Goal: Task Accomplishment & Management: Manage account settings

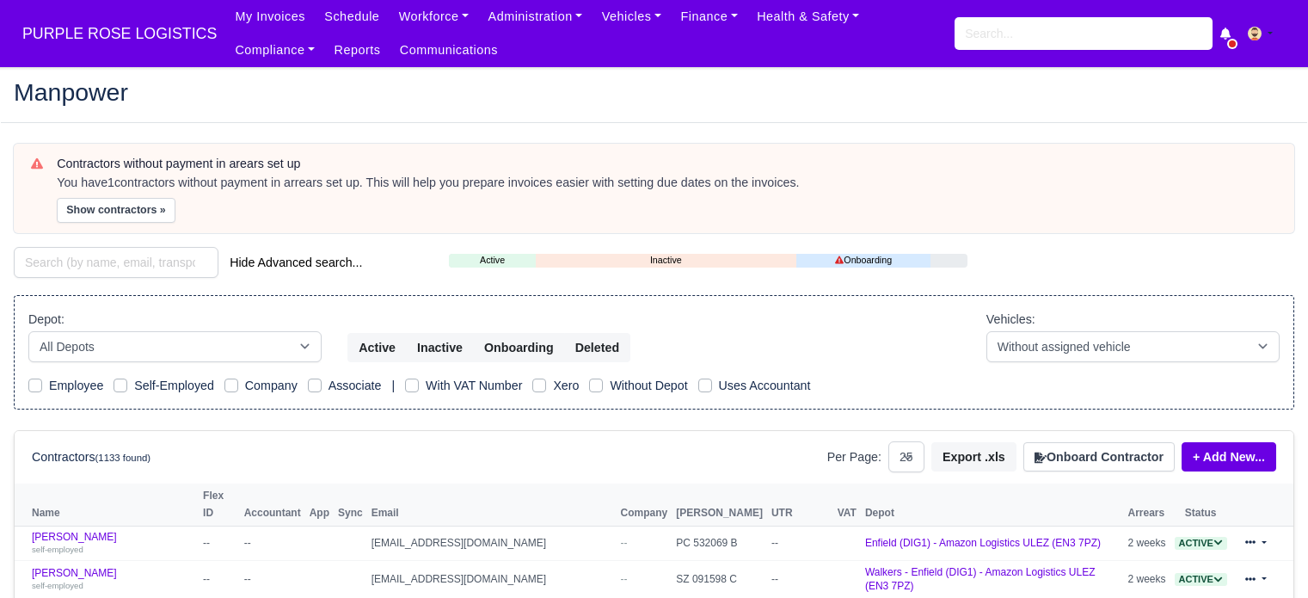
select select "25"
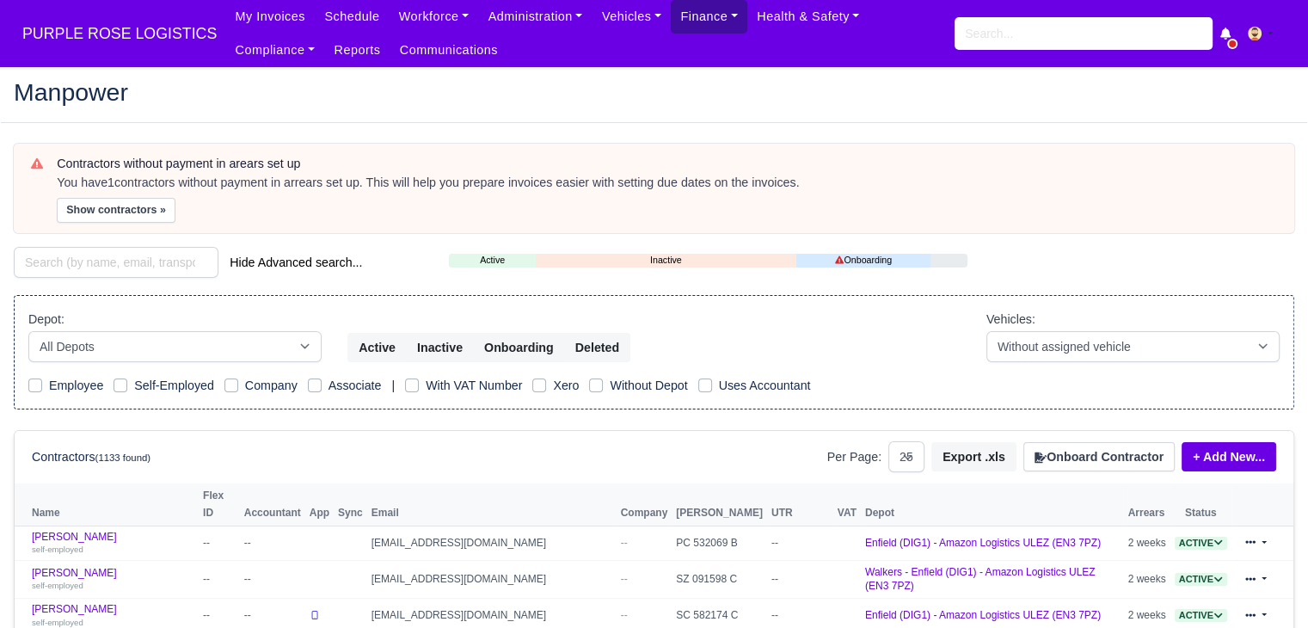
click at [671, 21] on link "Finance" at bounding box center [709, 17] width 77 height 34
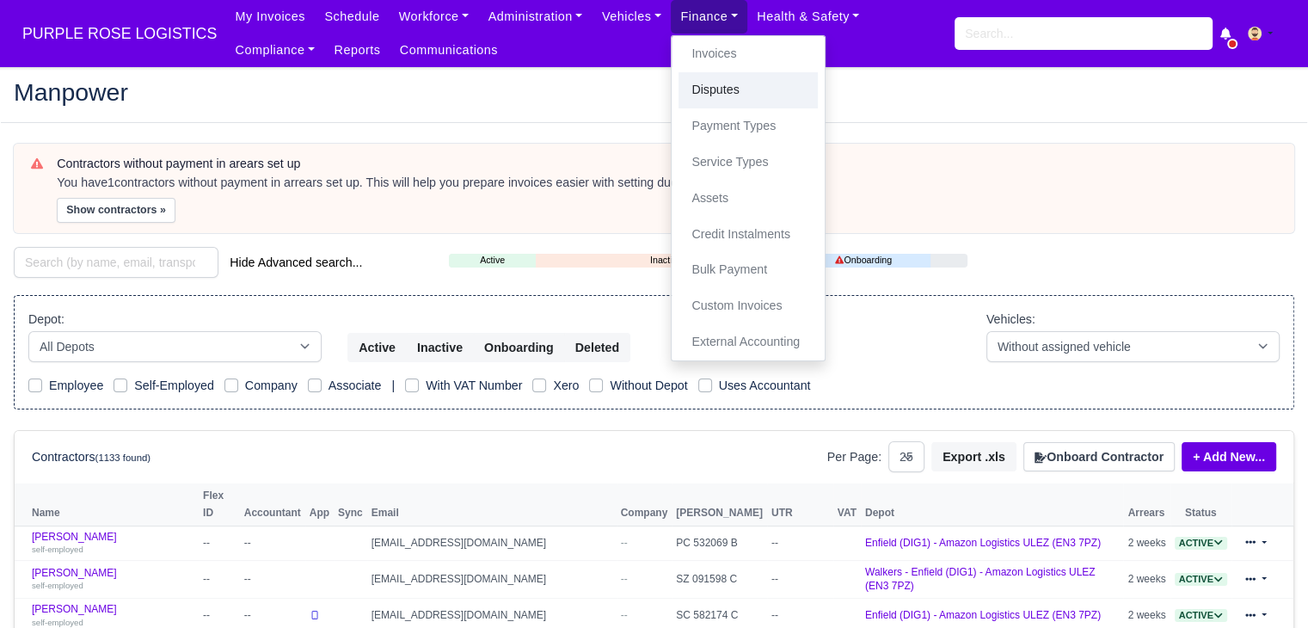
click at [703, 88] on link "Disputes" at bounding box center [748, 90] width 139 height 36
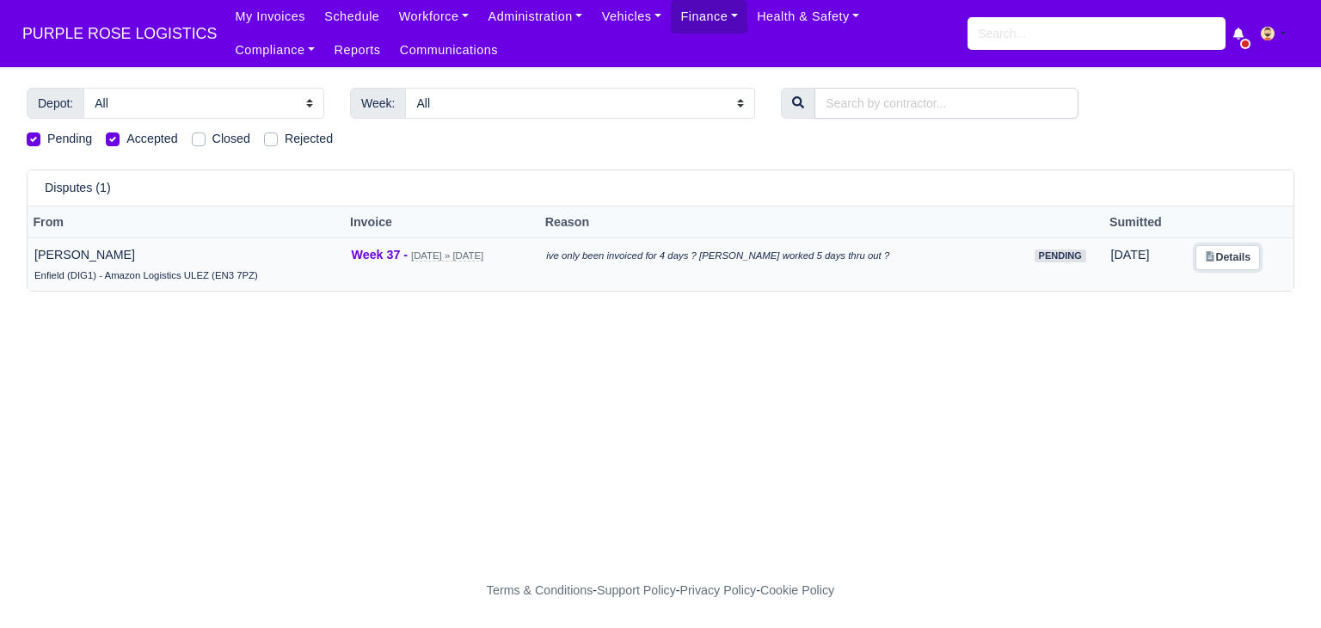
click at [1242, 262] on link "Details" at bounding box center [1228, 257] width 65 height 25
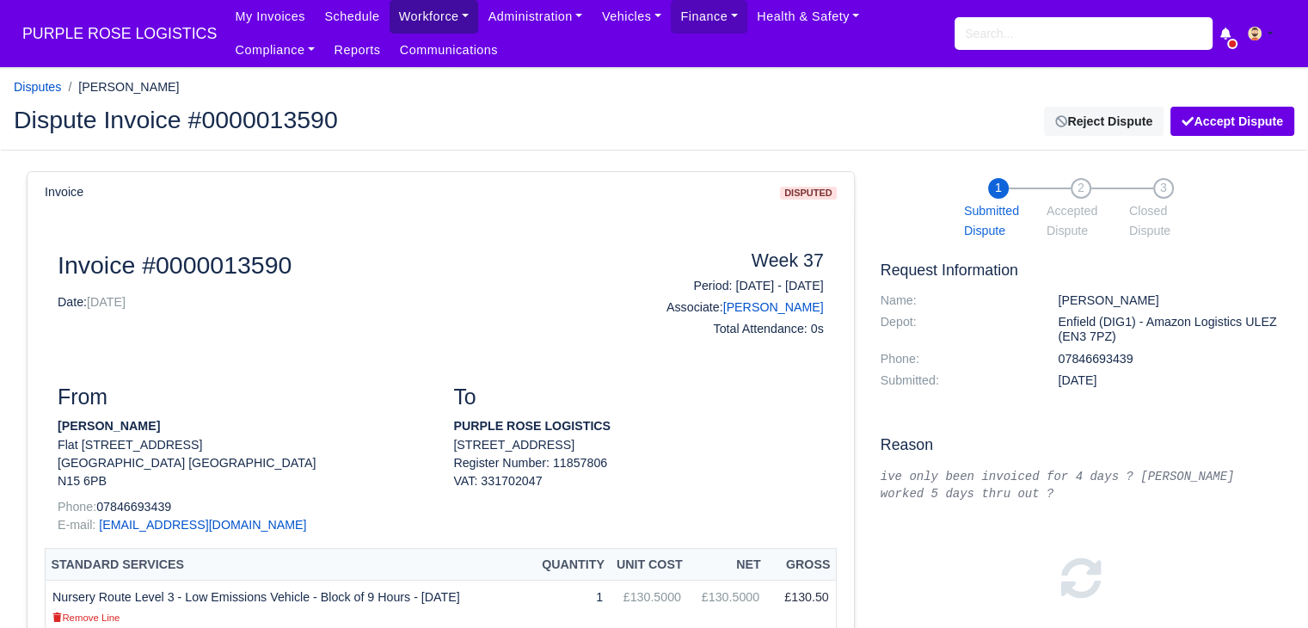
click at [397, 25] on link "Workforce" at bounding box center [434, 17] width 89 height 34
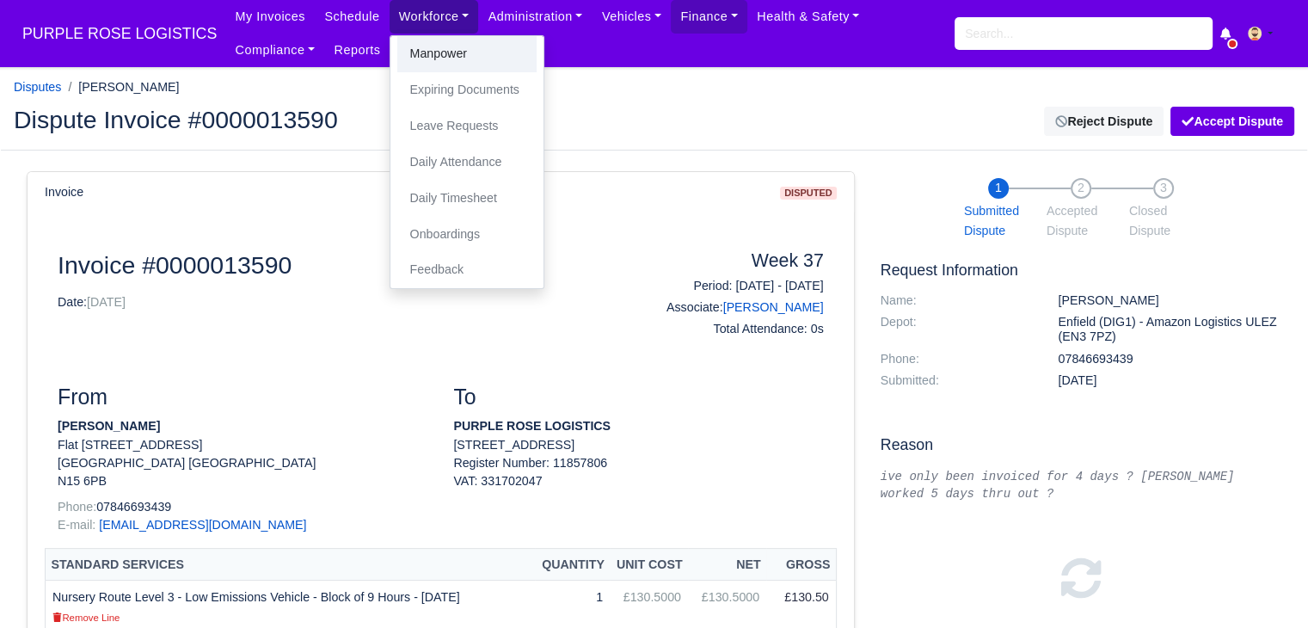
click at [428, 52] on link "Manpower" at bounding box center [466, 54] width 139 height 36
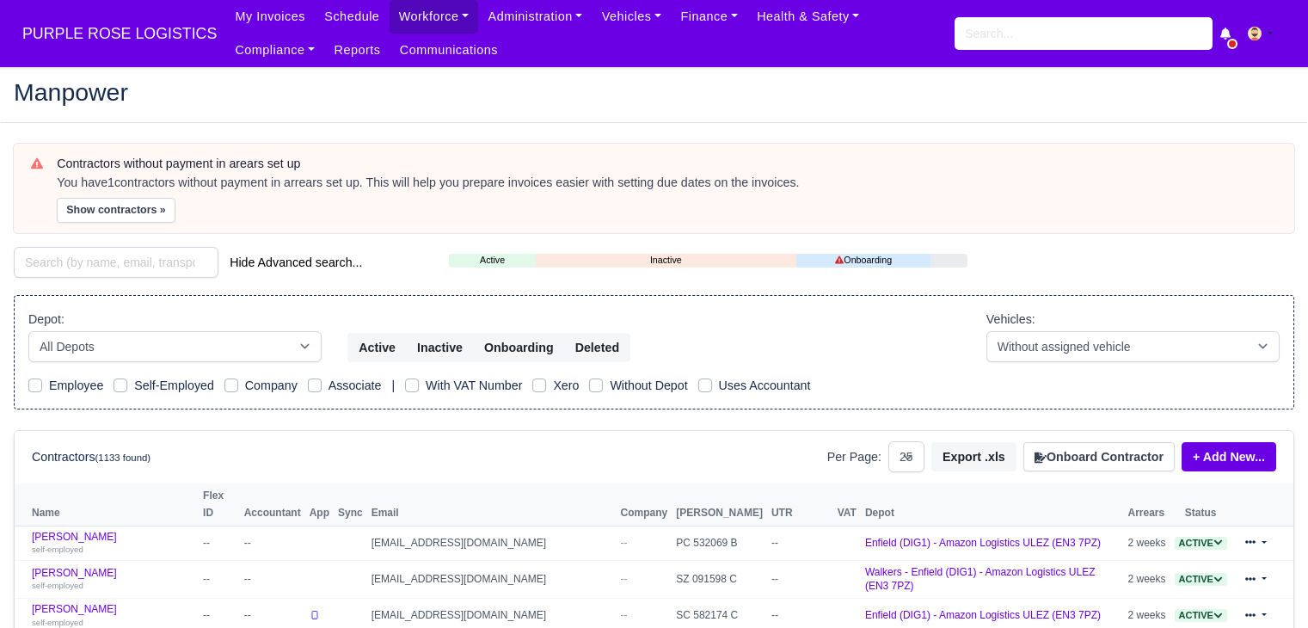
select select "25"
click at [126, 262] on input "search" at bounding box center [116, 262] width 205 height 31
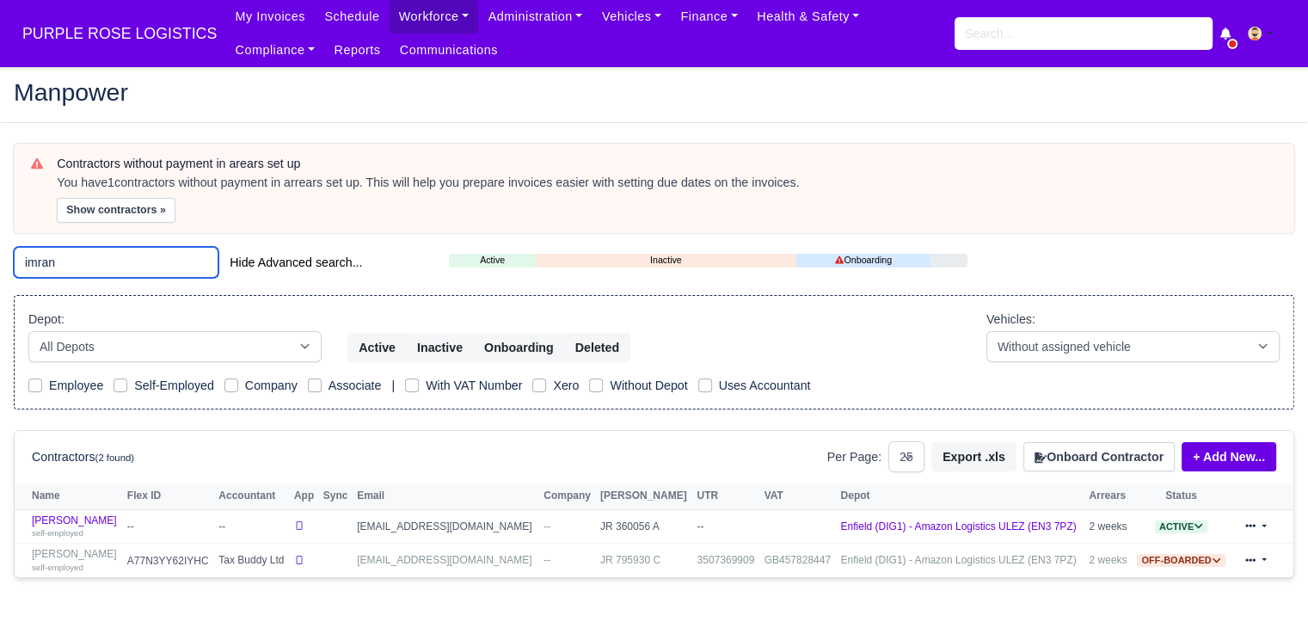
scroll to position [65, 0]
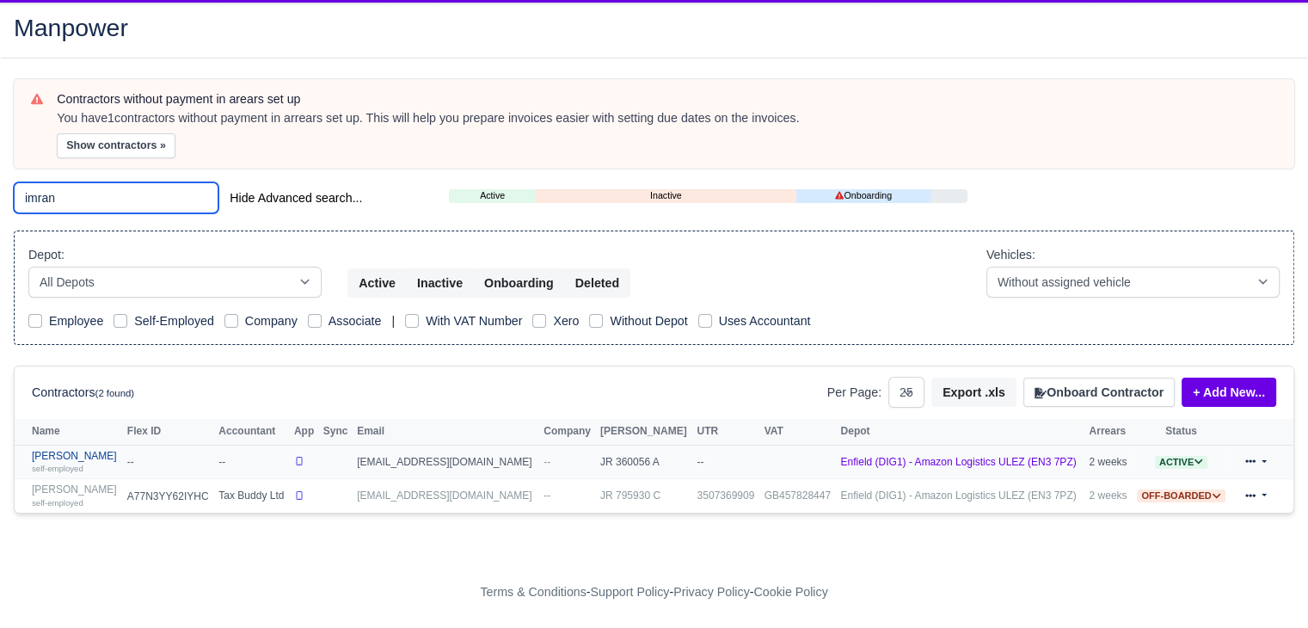
type input "imran"
click at [75, 464] on small "self-employed" at bounding box center [58, 468] width 52 height 9
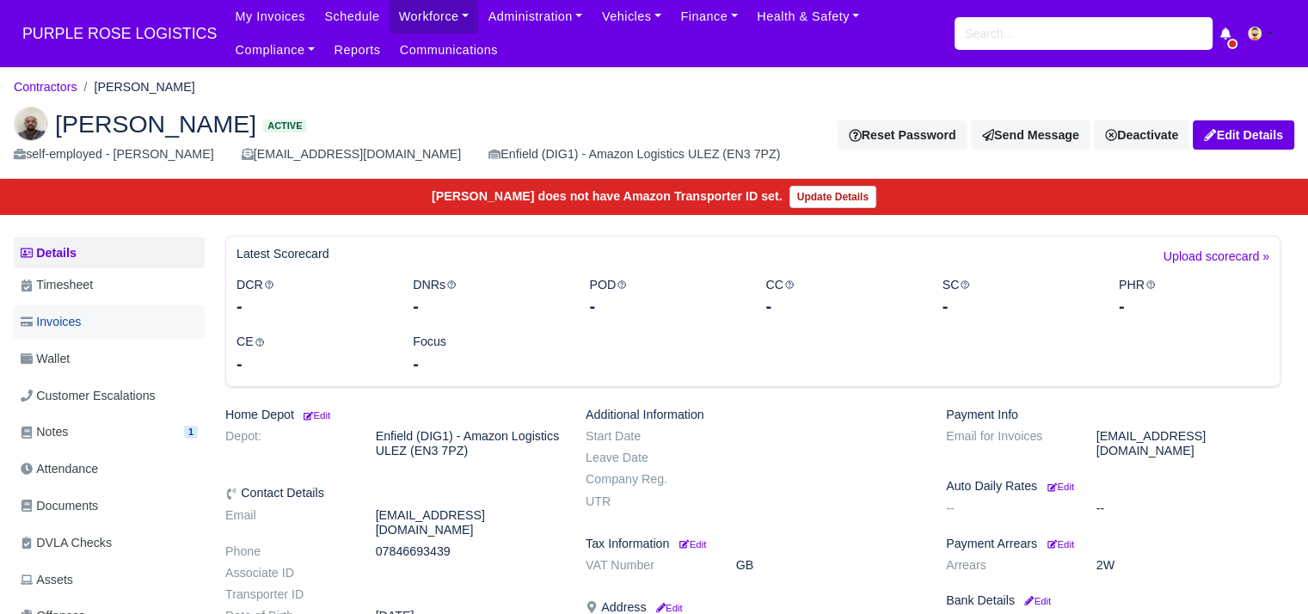
click at [100, 330] on link "Invoices" at bounding box center [109, 322] width 191 height 34
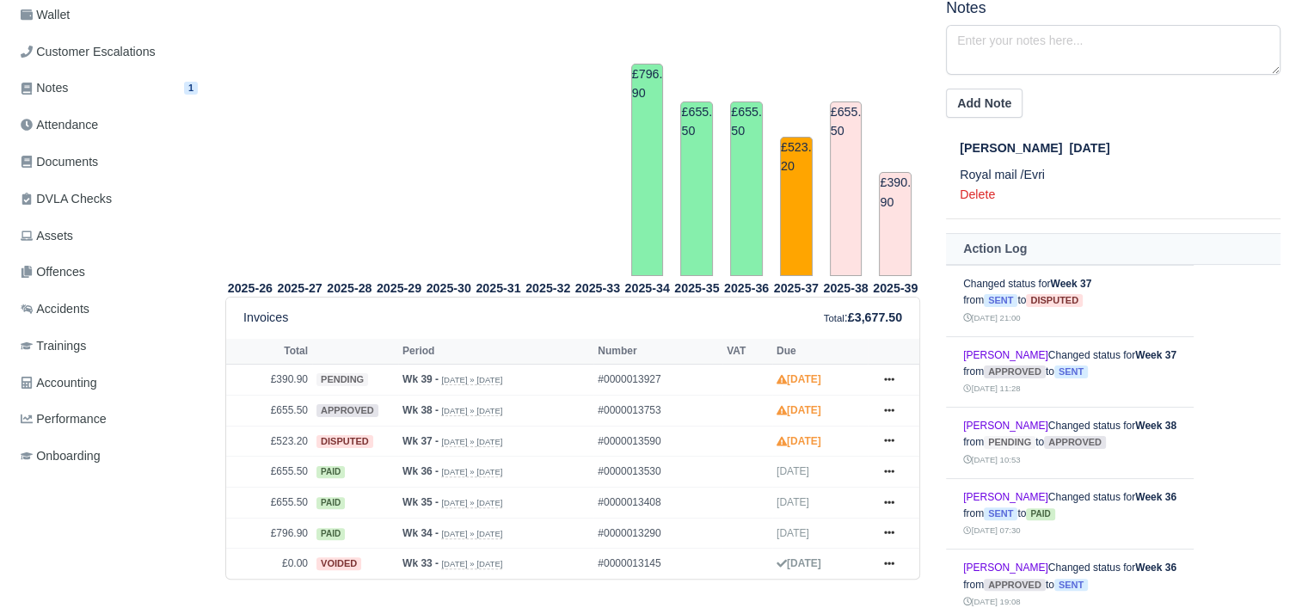
scroll to position [344, 0]
click at [881, 405] on link at bounding box center [890, 411] width 26 height 22
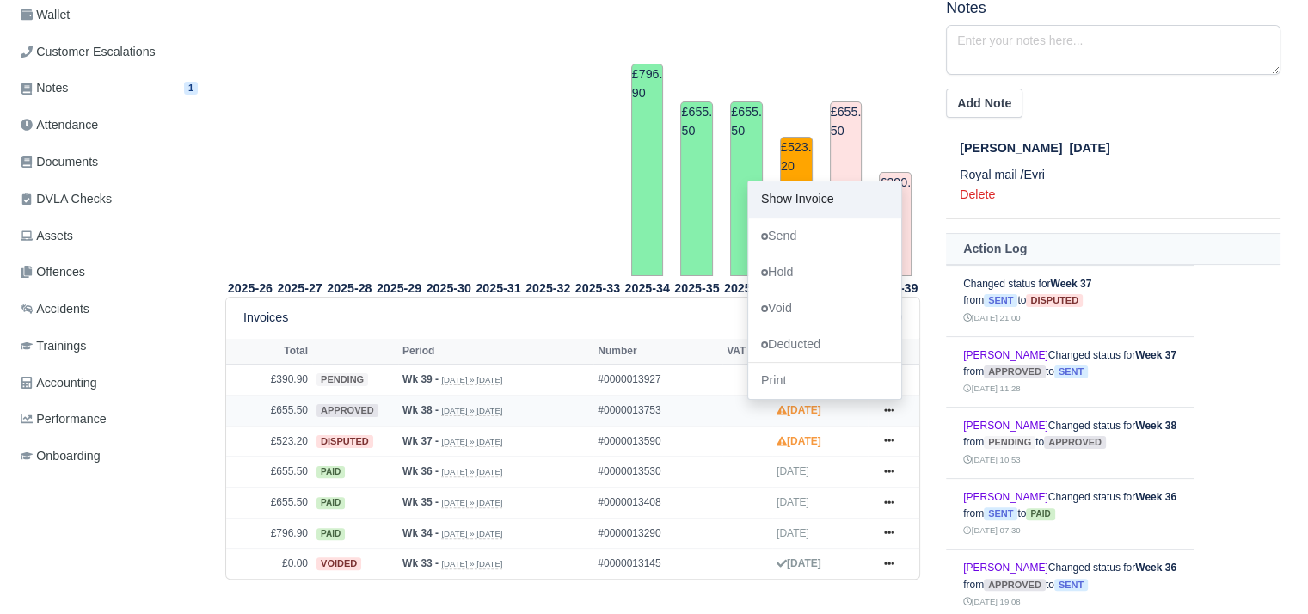
click at [800, 188] on link "Show Invoice" at bounding box center [824, 200] width 153 height 36
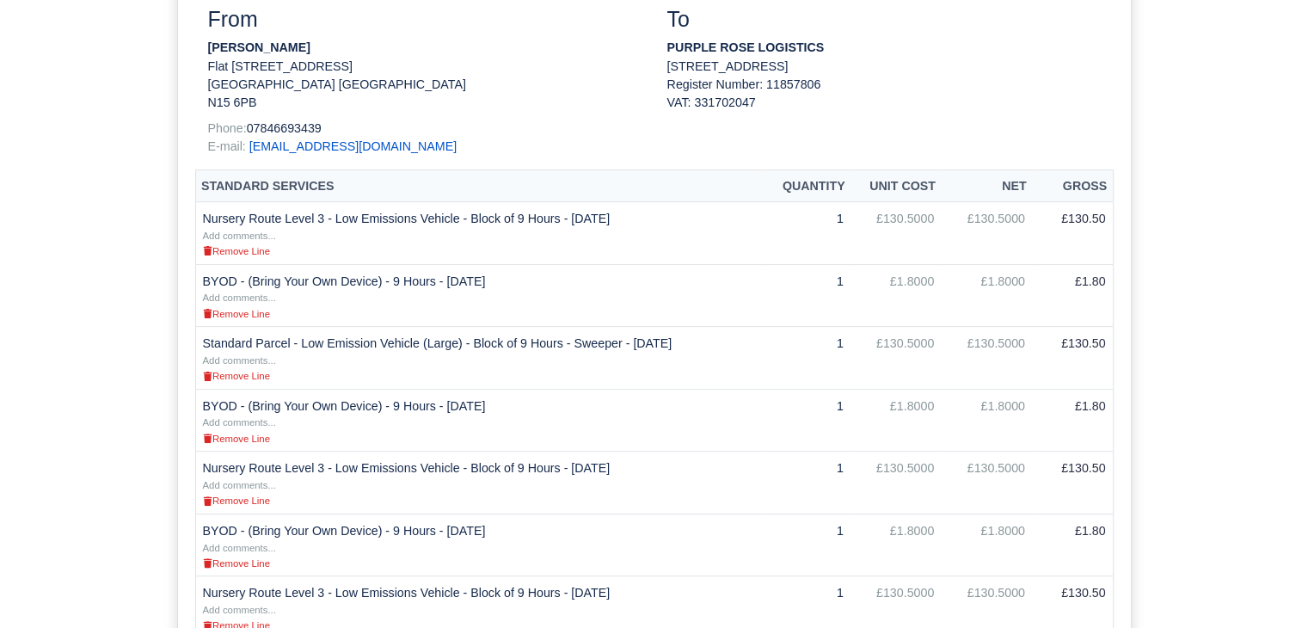
scroll to position [392, 0]
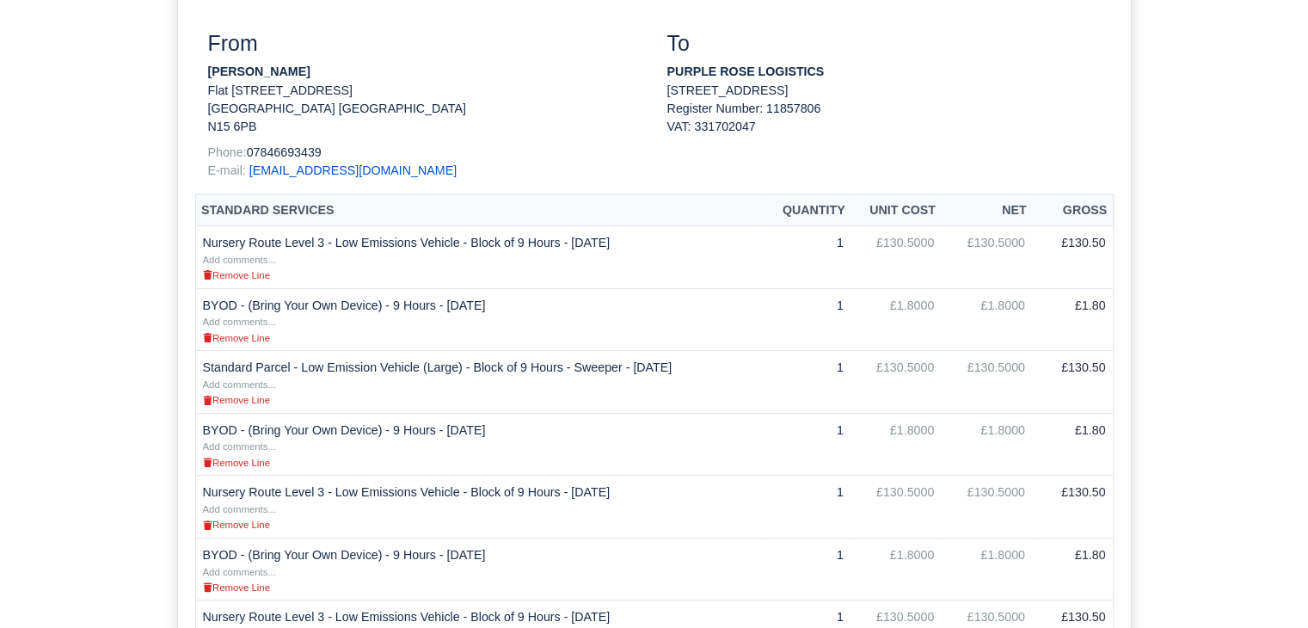
click at [765, 163] on div "To PURPLE ROSE LOGISTICS 450 Cockfosters Road EN4 0PU Register Number: 11857806…" at bounding box center [884, 112] width 459 height 163
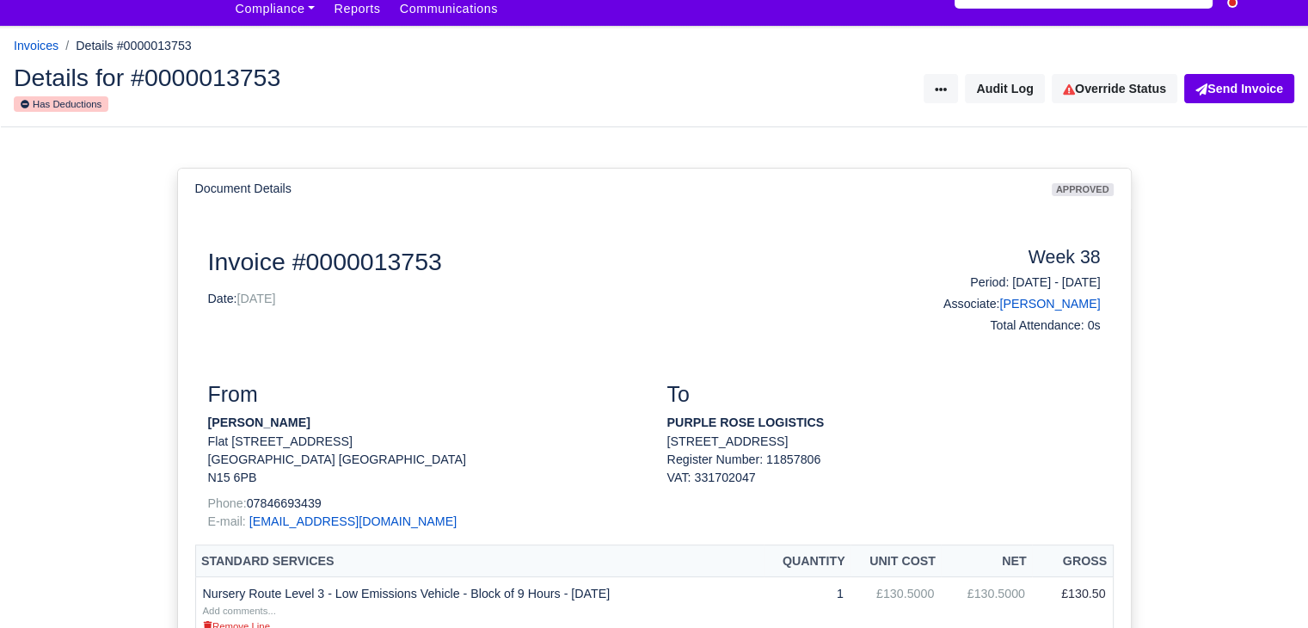
scroll to position [0, 0]
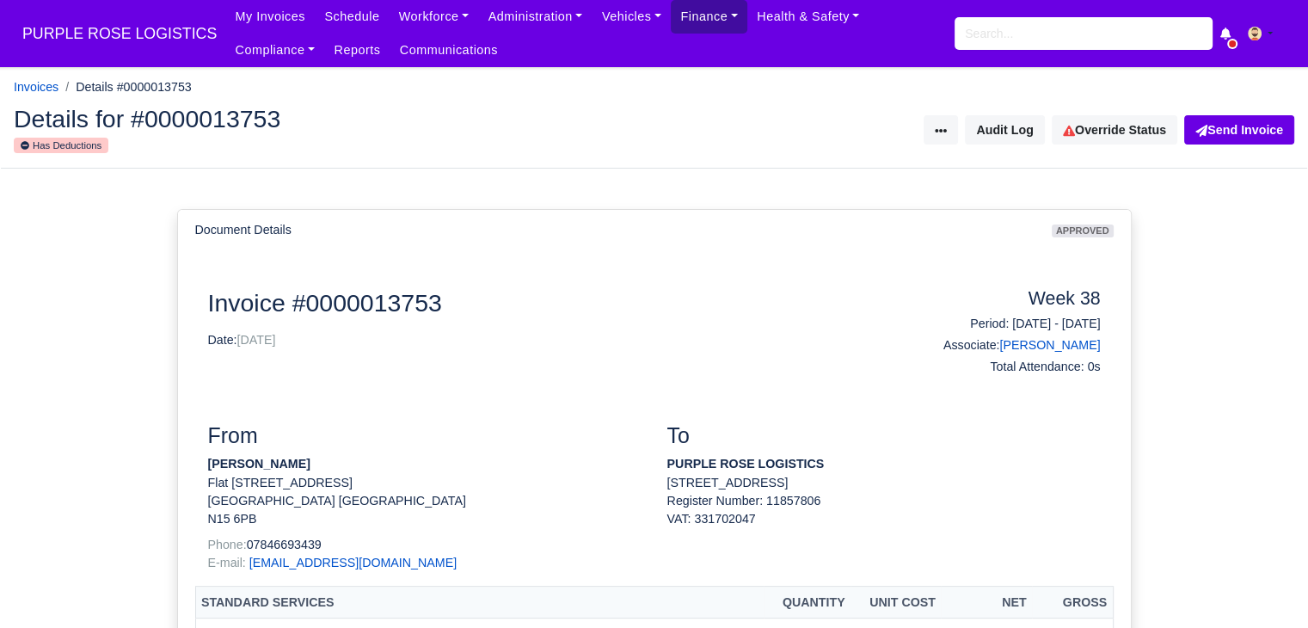
click at [671, 18] on link "Finance" at bounding box center [709, 17] width 77 height 34
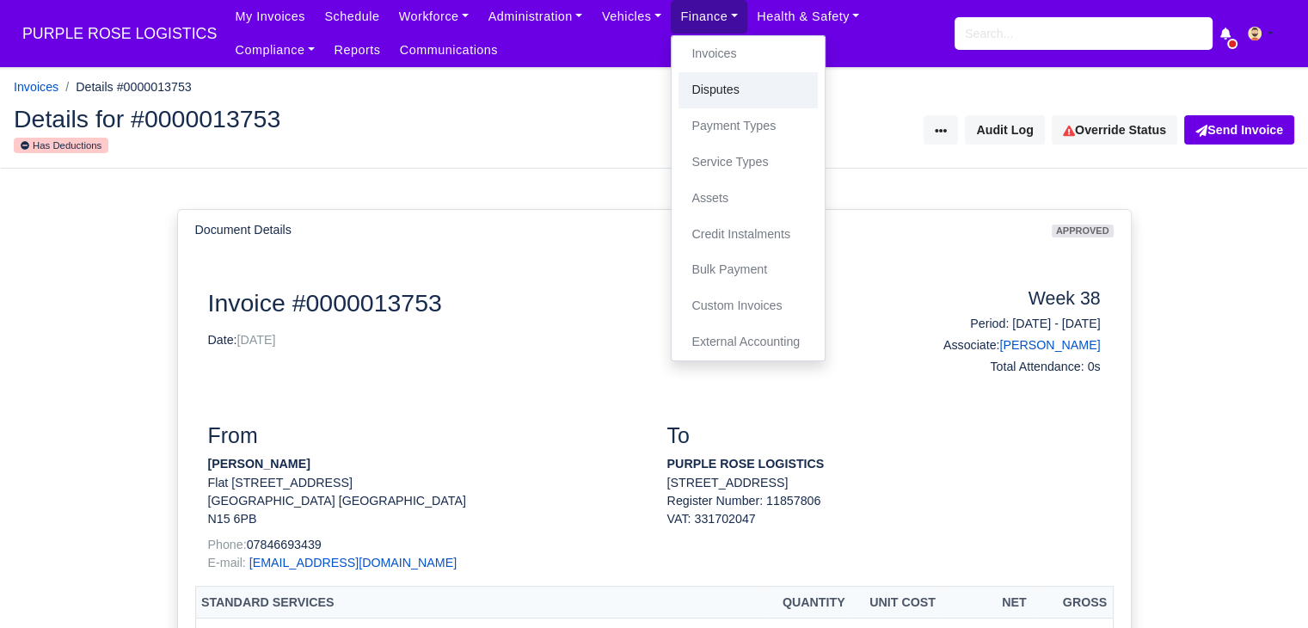
click at [679, 95] on link "Disputes" at bounding box center [748, 90] width 139 height 36
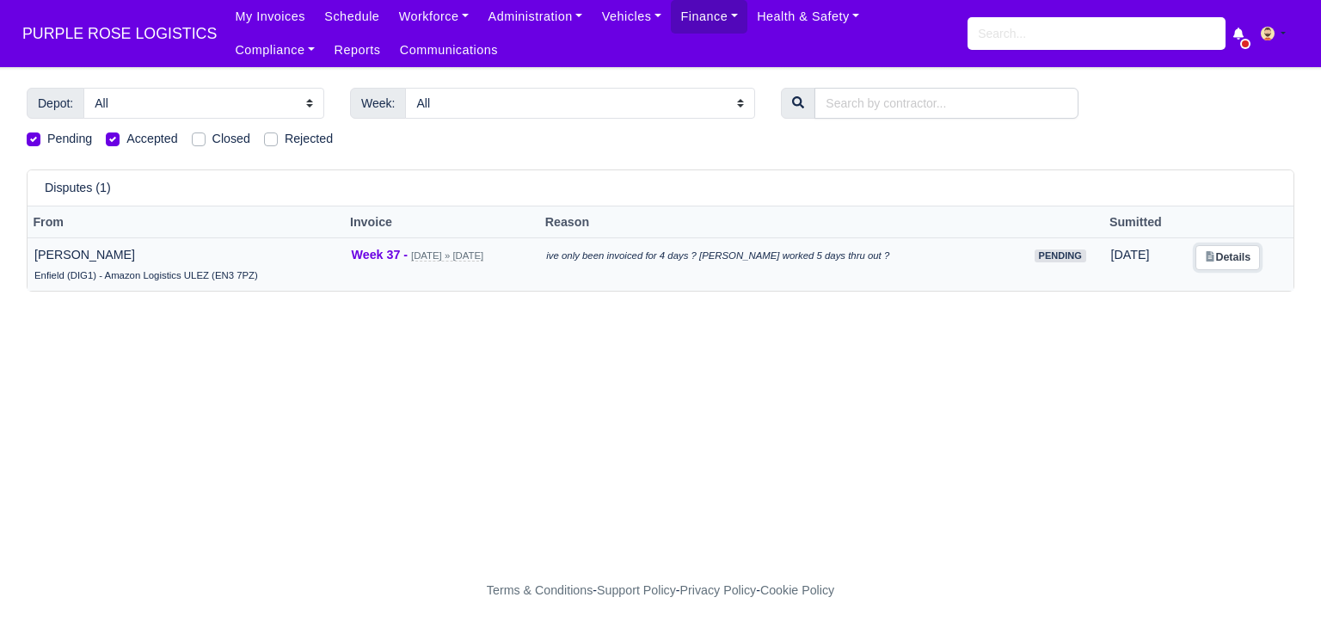
click at [1197, 263] on link "Details" at bounding box center [1228, 257] width 65 height 25
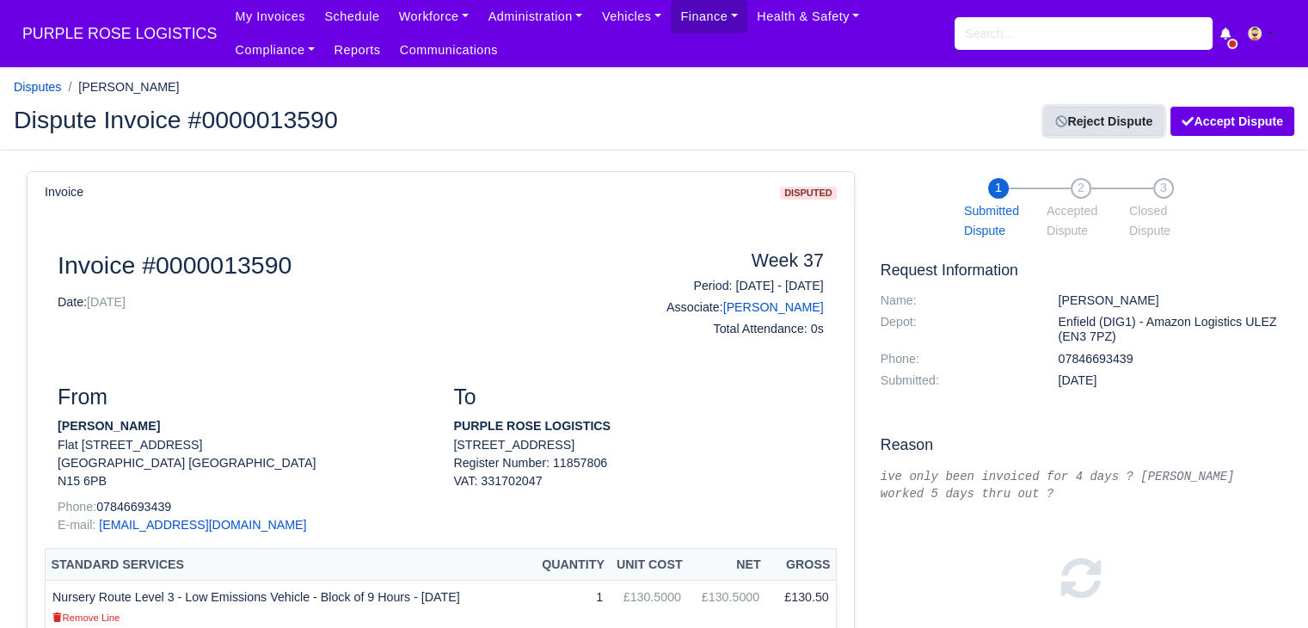
click at [1125, 132] on link "Reject Dispute" at bounding box center [1104, 121] width 120 height 29
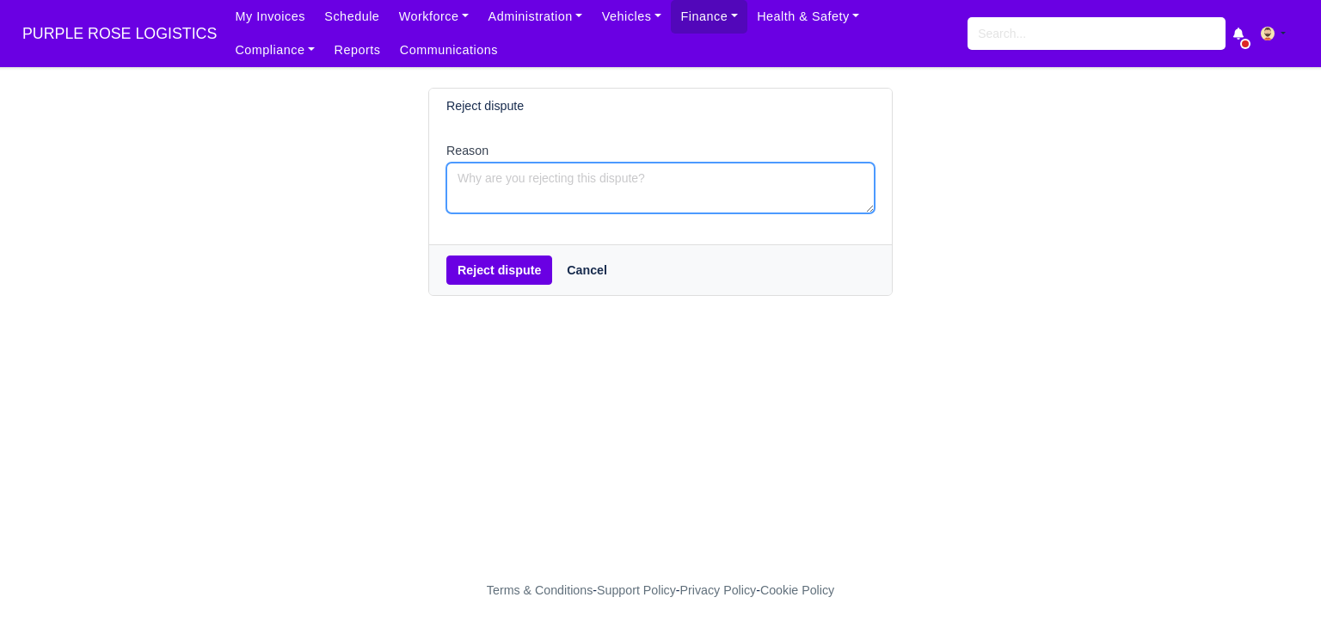
click at [632, 194] on textarea "Reason" at bounding box center [660, 188] width 428 height 51
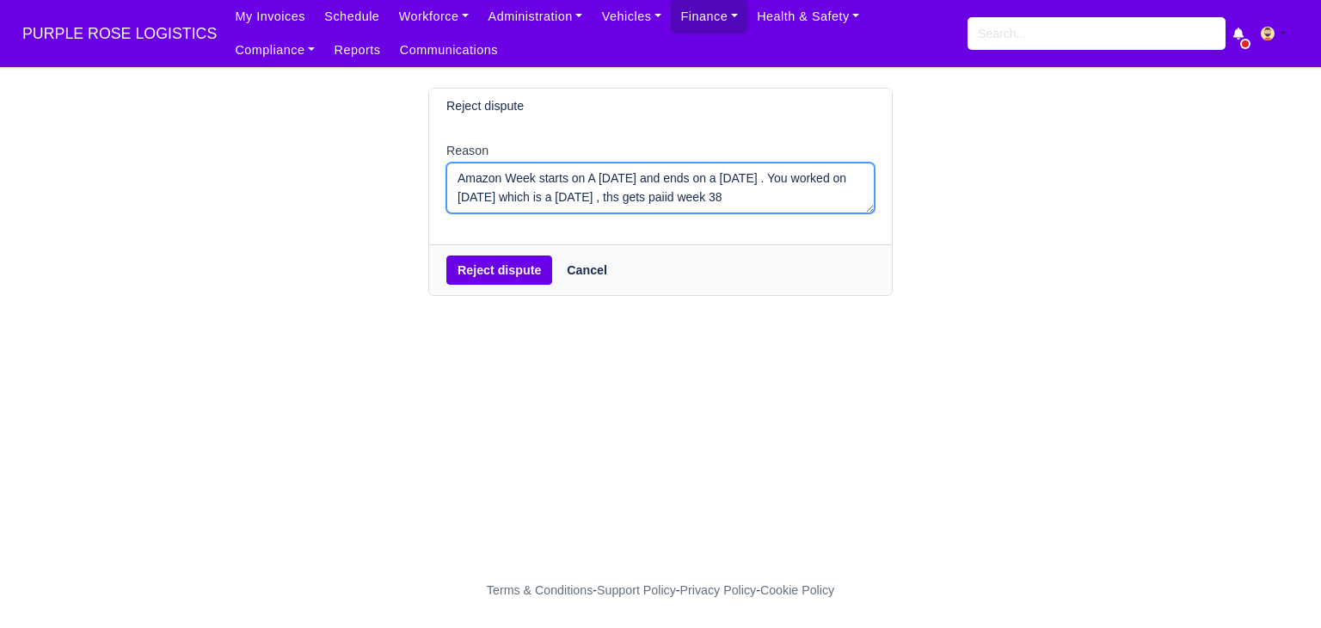
click at [674, 204] on textarea "Amazon Week starts on A sunday and ends on a saturday . You worked on 14th Sep …" at bounding box center [660, 188] width 428 height 51
type textarea "Amazon Week starts on A sunday and ends on a saturday . You worked on 14th Sep …"
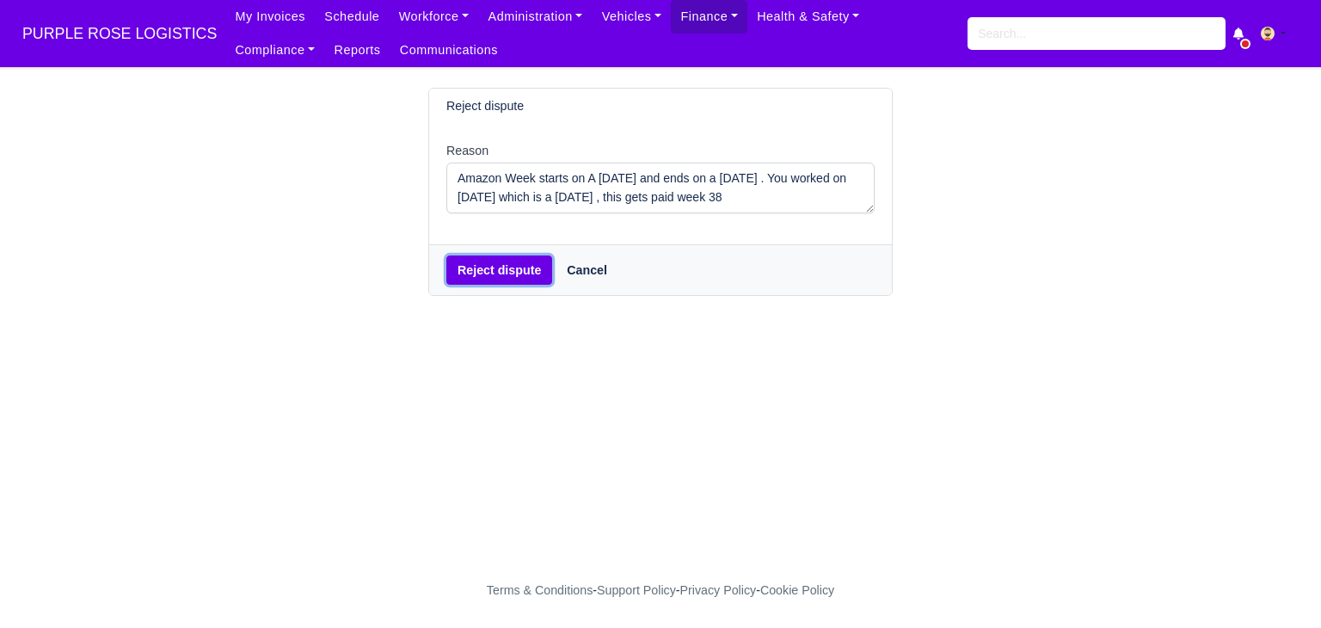
click at [514, 260] on button "Reject dispute" at bounding box center [499, 269] width 106 height 29
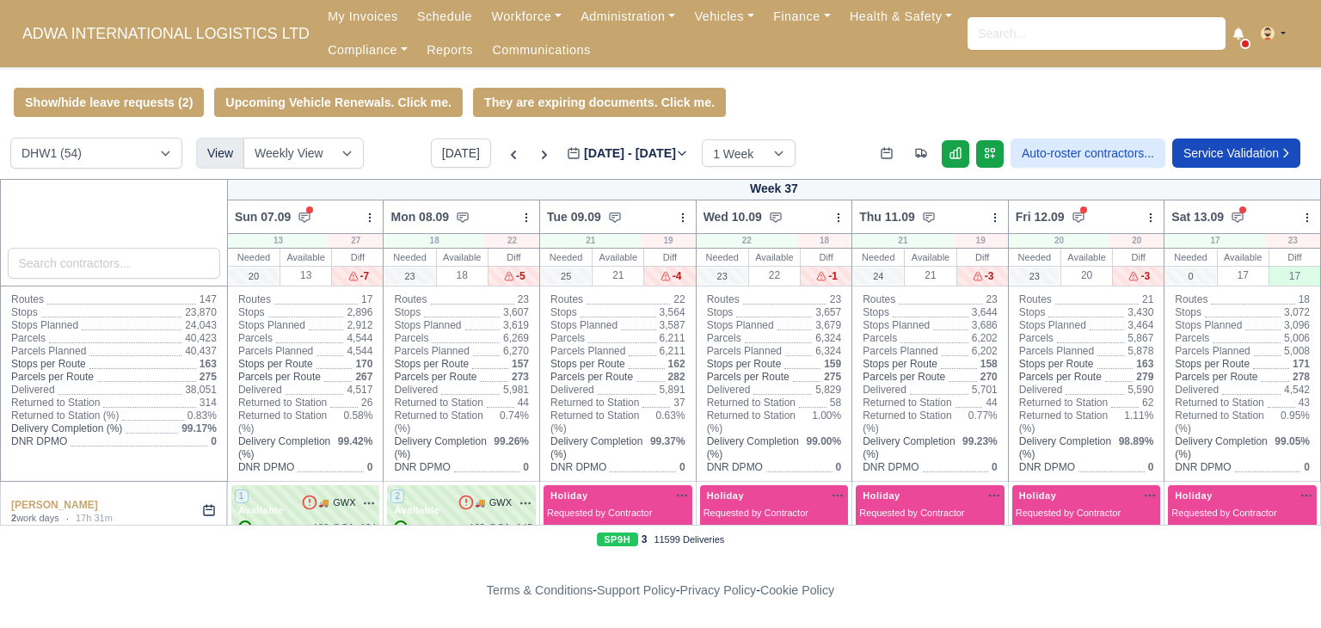
select select "2"
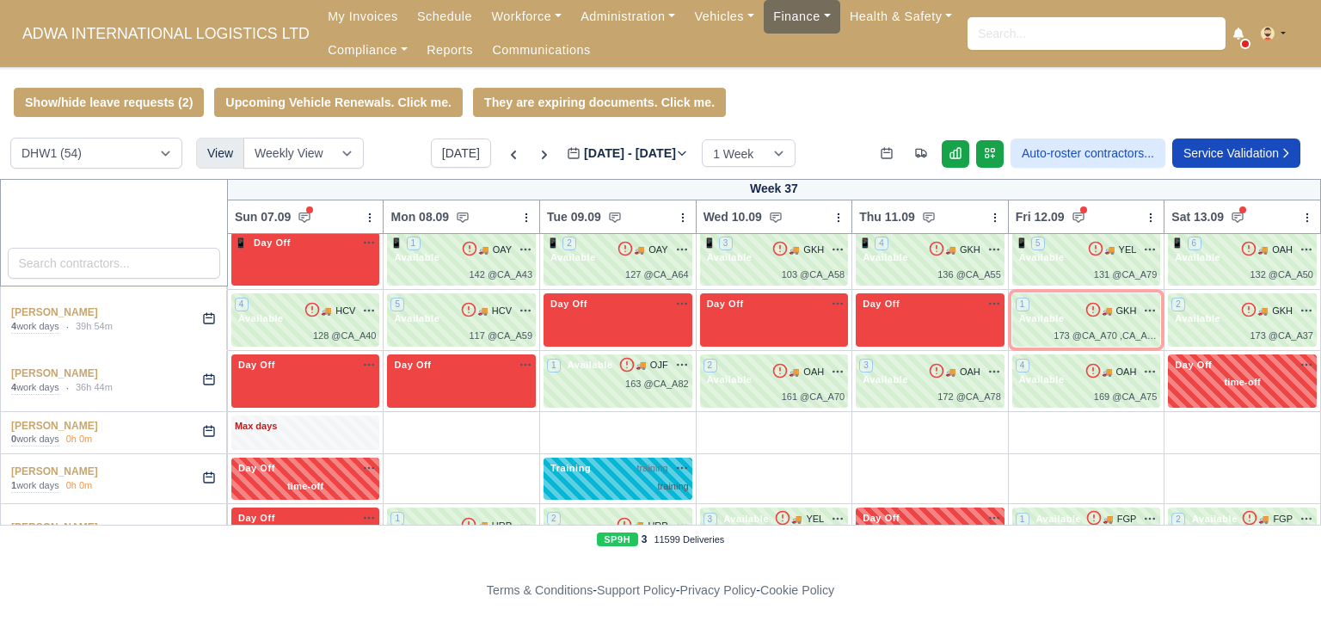
click at [764, 26] on link "Finance" at bounding box center [802, 17] width 77 height 34
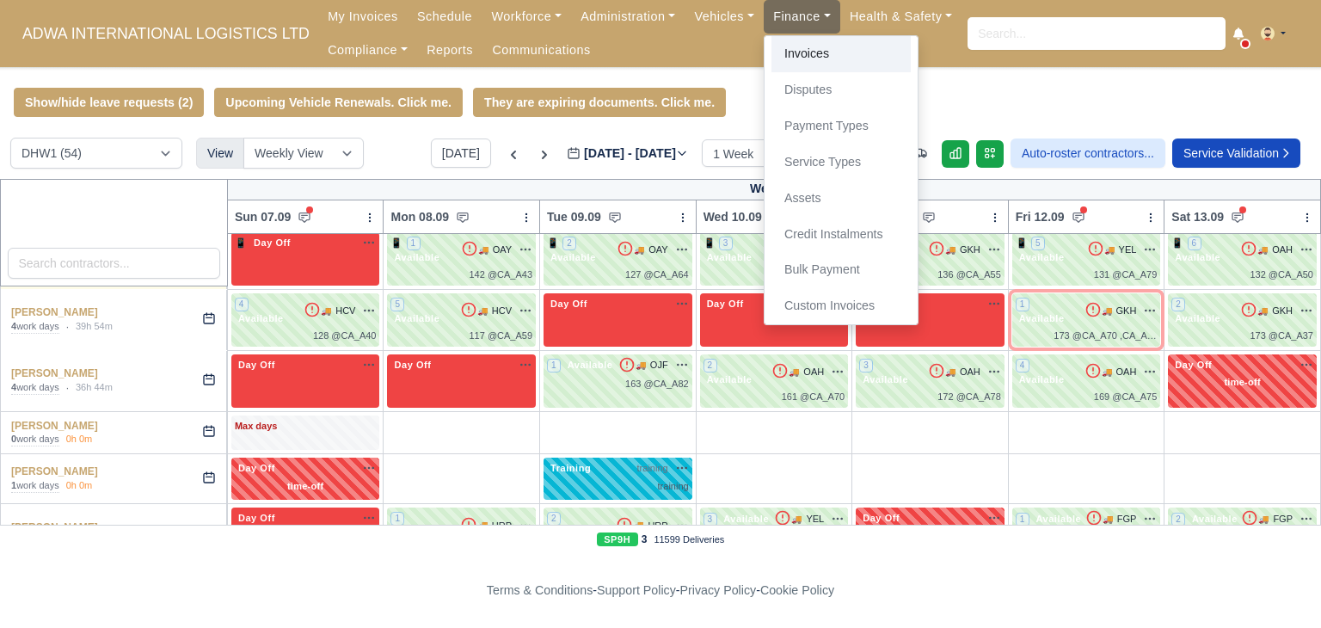
click at [772, 46] on link "Invoices" at bounding box center [841, 54] width 139 height 36
